Goal: Obtain resource: Download file/media

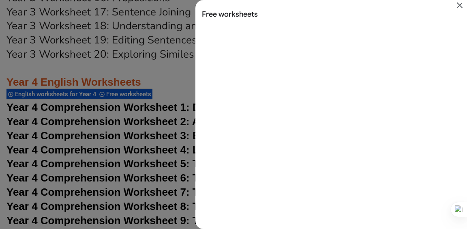
click at [459, 3] on icon "Close" at bounding box center [460, 5] width 10 height 10
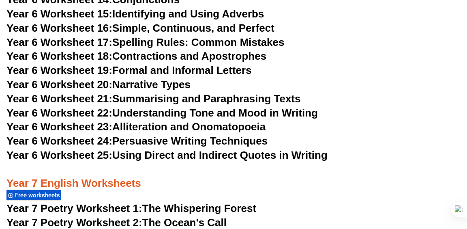
scroll to position [4697, 0]
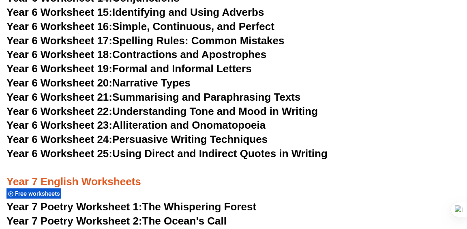
click at [35, 190] on span "Free worksheets" at bounding box center [38, 193] width 47 height 7
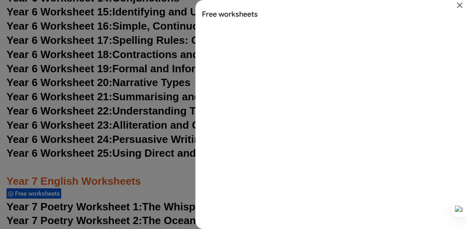
scroll to position [0, 0]
